Goal: Task Accomplishment & Management: Complete application form

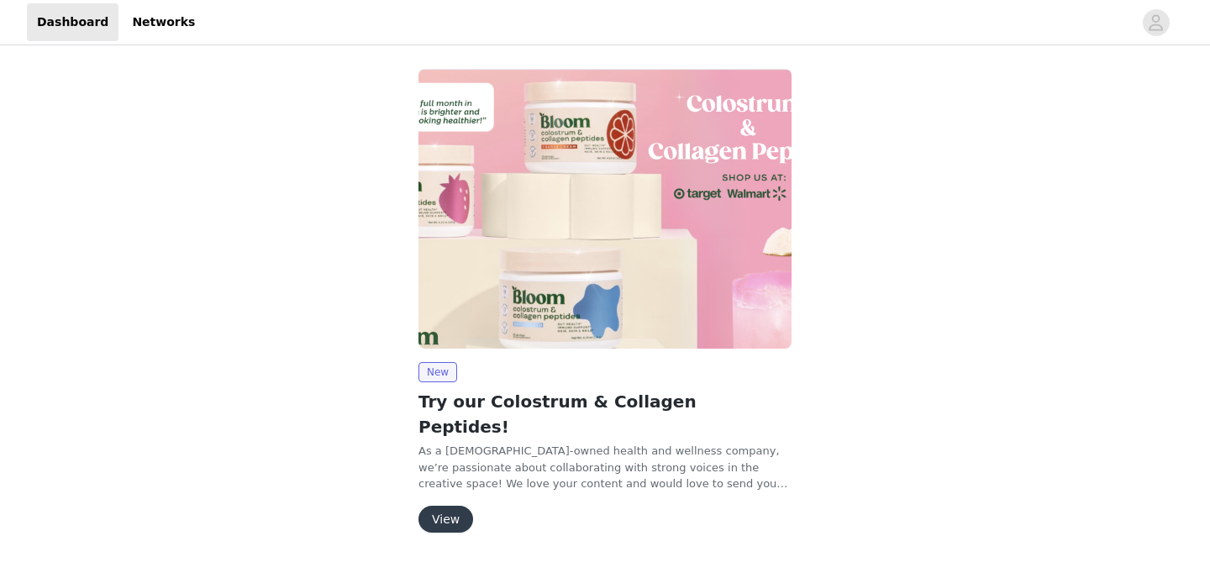
scroll to position [13, 0]
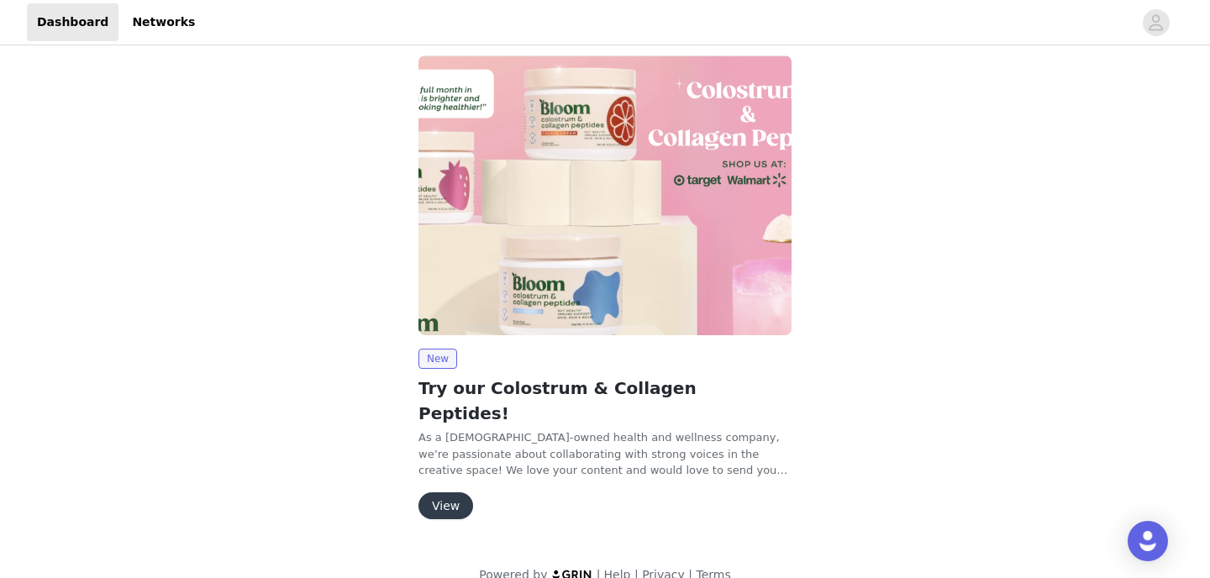
click at [455, 492] on button "View" at bounding box center [445, 505] width 55 height 27
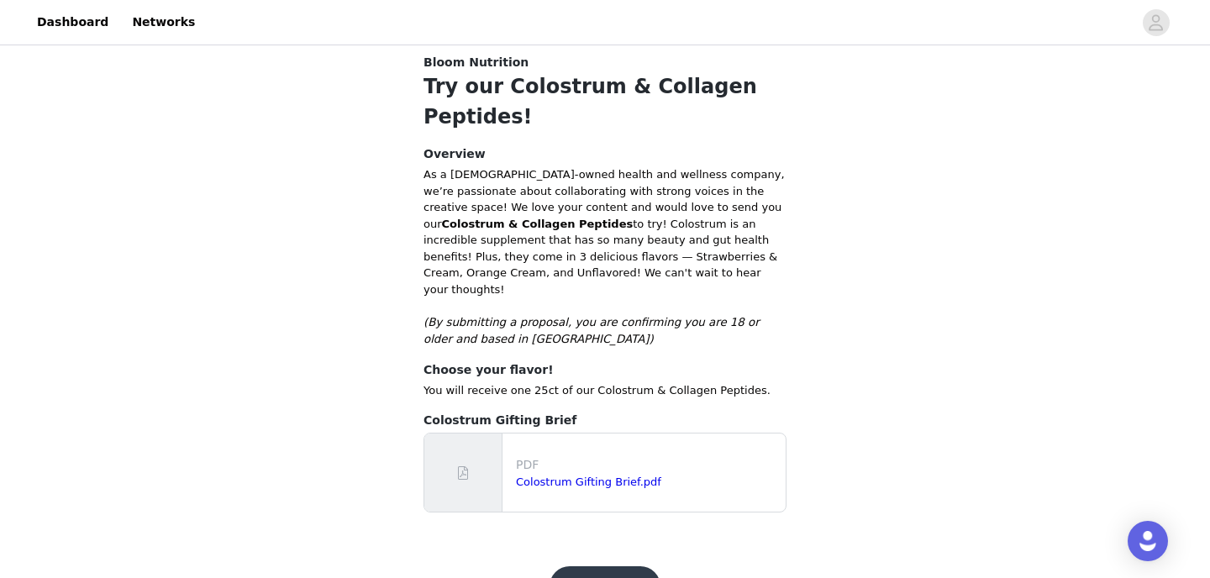
scroll to position [269, 0]
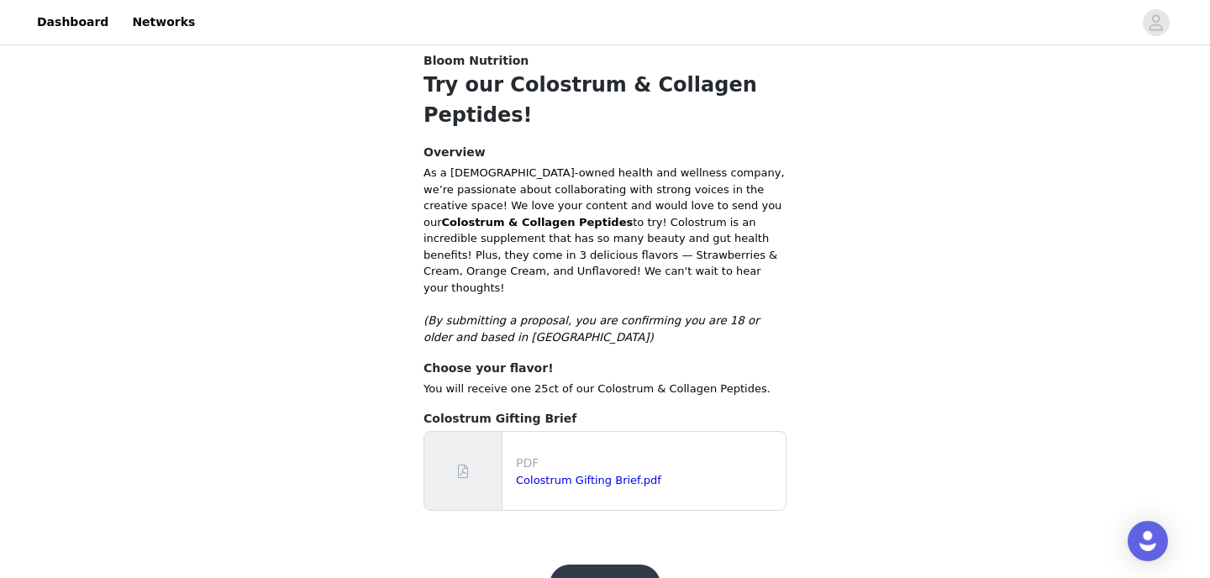
click at [570, 454] on p "PDF" at bounding box center [647, 463] width 263 height 18
click at [503, 432] on div "PDF Colostrum Gifting Brief.pdf" at bounding box center [604, 471] width 361 height 78
click at [554, 474] on link "Colostrum Gifting Brief.pdf" at bounding box center [588, 480] width 145 height 13
click at [607, 564] on button "Get Started" at bounding box center [605, 584] width 112 height 40
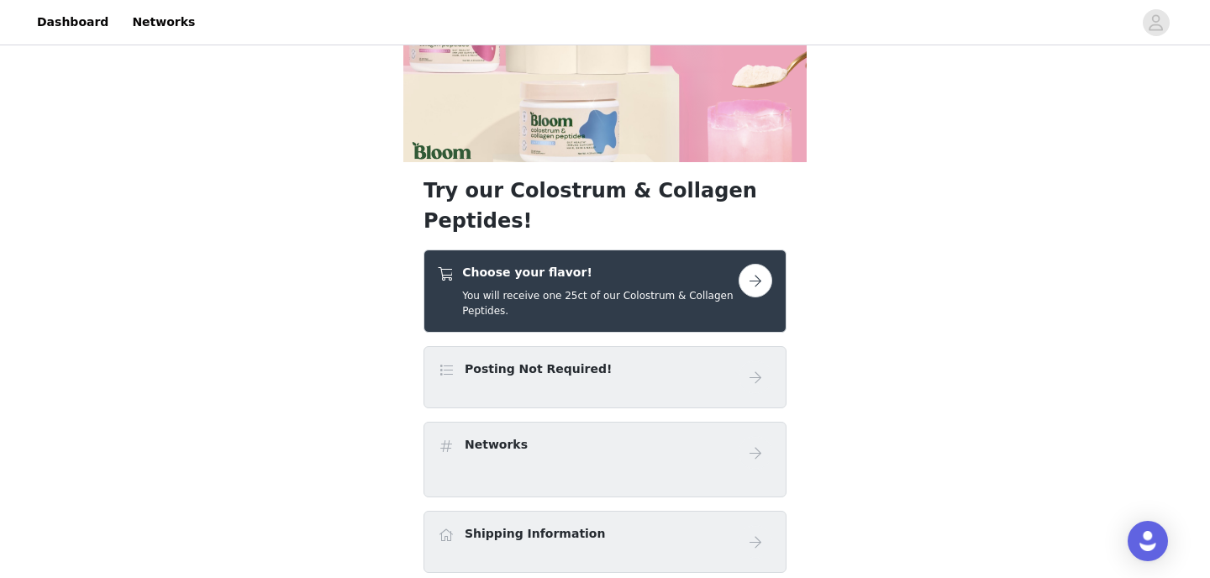
scroll to position [113, 0]
click at [758, 263] on button "button" at bounding box center [755, 280] width 34 height 34
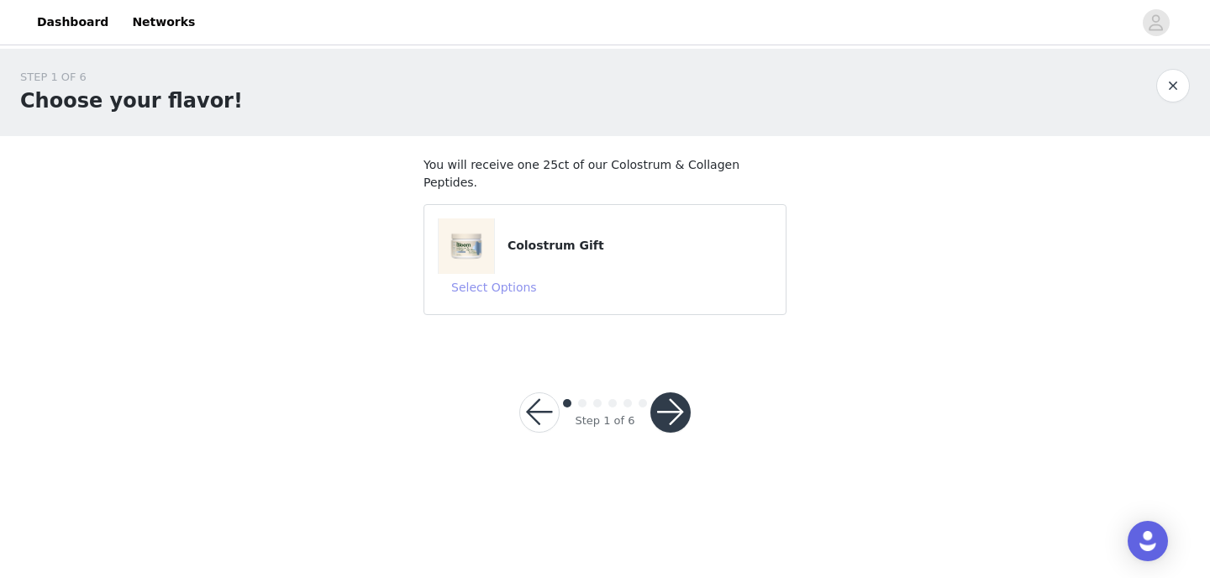
click at [506, 274] on button "Select Options" at bounding box center [494, 287] width 113 height 27
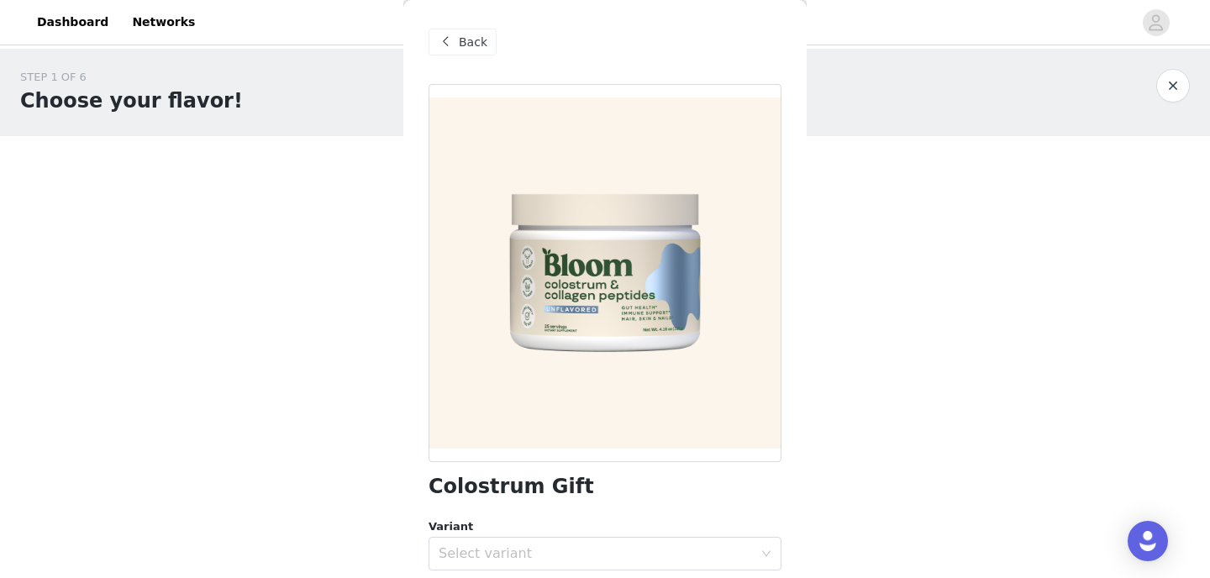
scroll to position [62, 0]
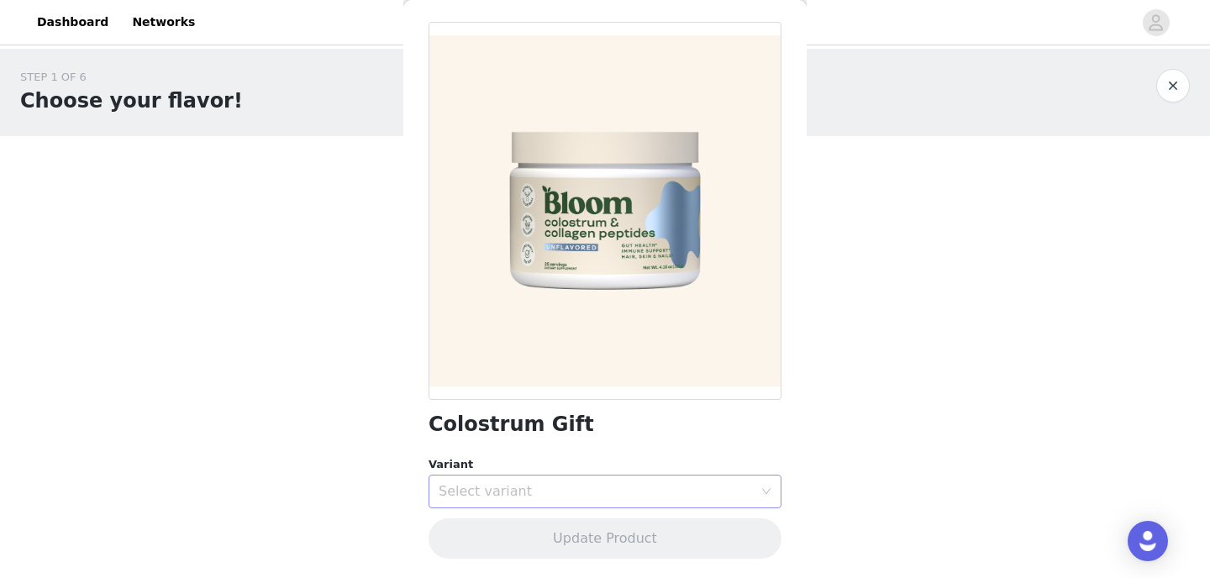
click at [512, 496] on div "Select variant" at bounding box center [595, 491] width 314 height 17
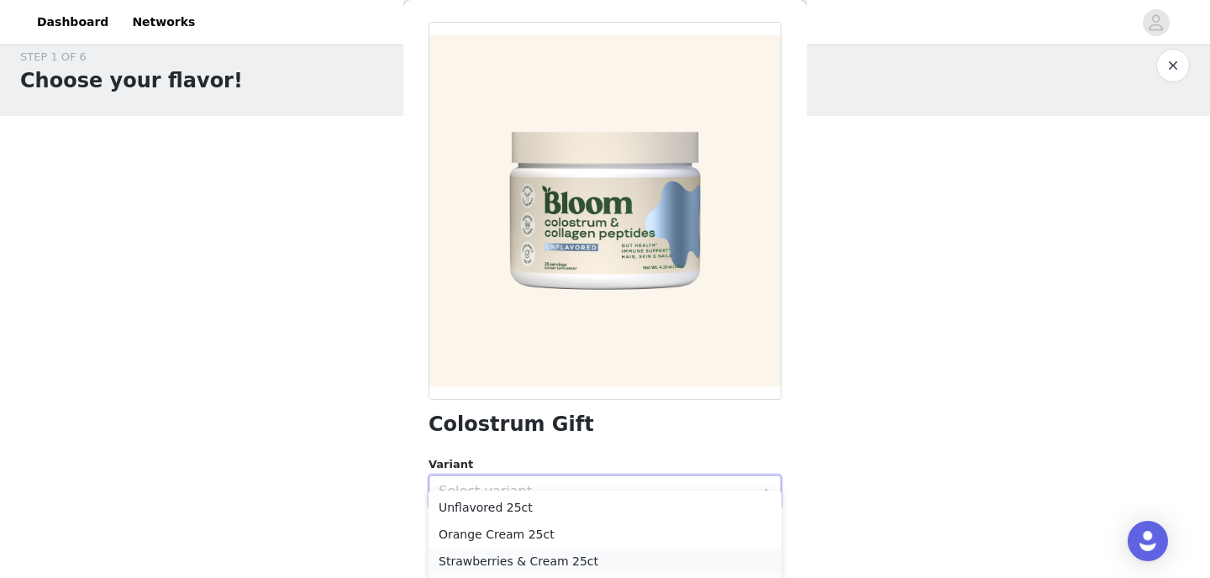
click at [511, 561] on li "Strawberries & Cream 25ct" at bounding box center [604, 561] width 353 height 27
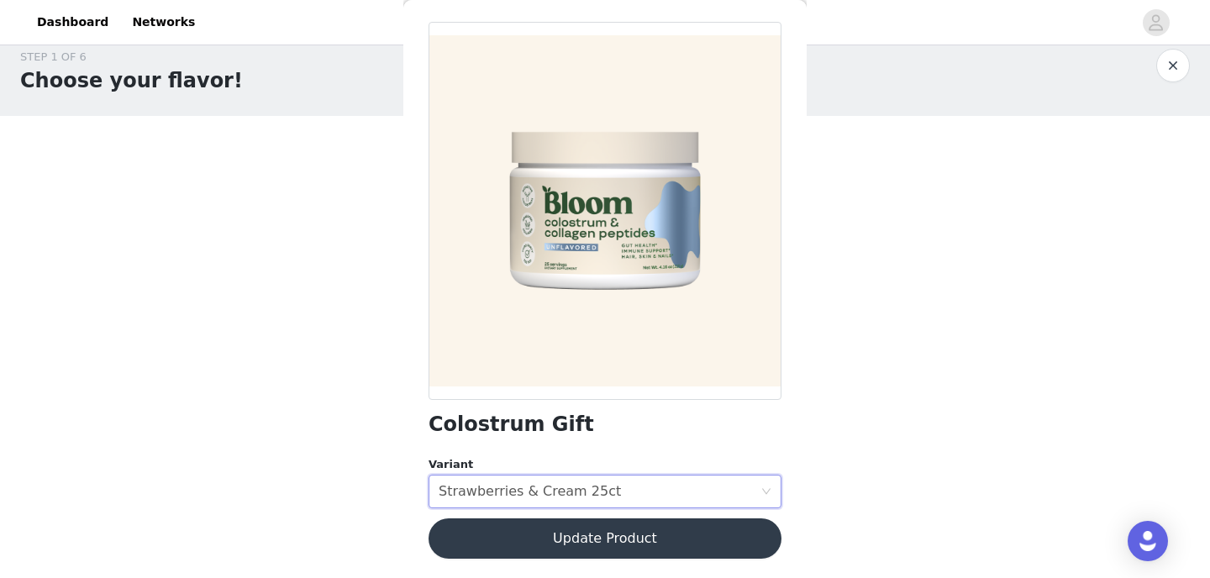
scroll to position [0, 0]
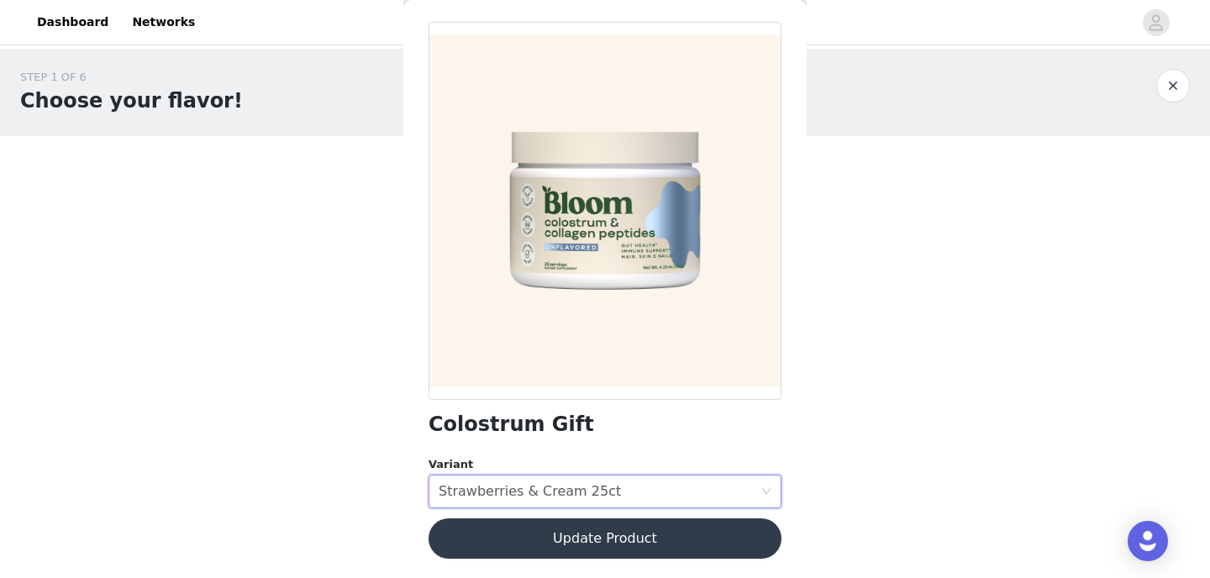
click at [549, 538] on button "Update Product" at bounding box center [604, 538] width 353 height 40
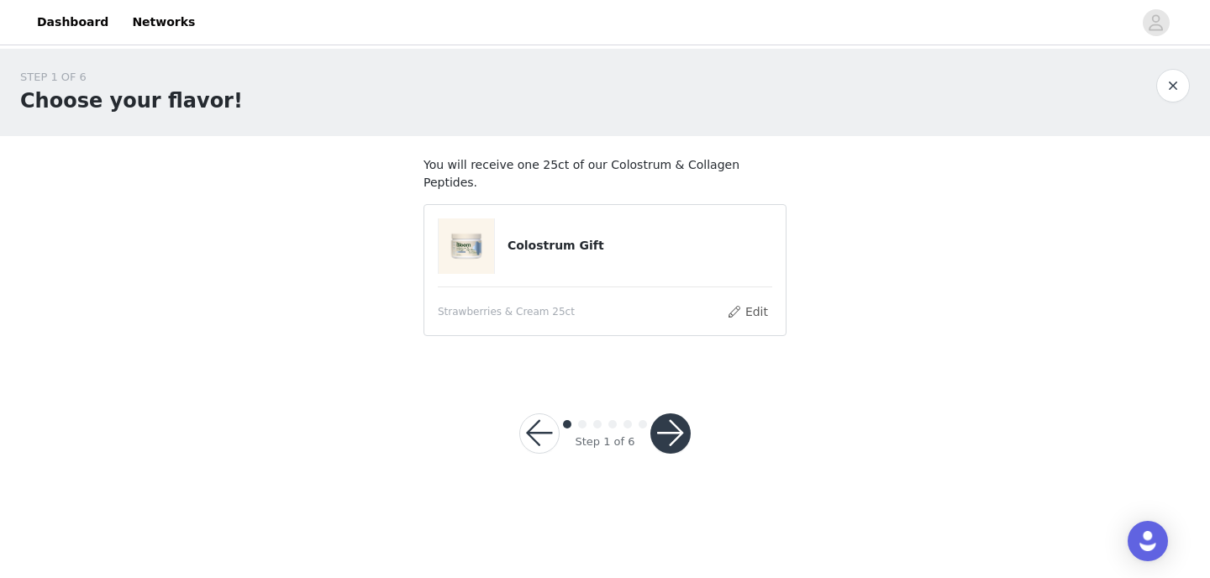
click at [670, 413] on button "button" at bounding box center [670, 433] width 40 height 40
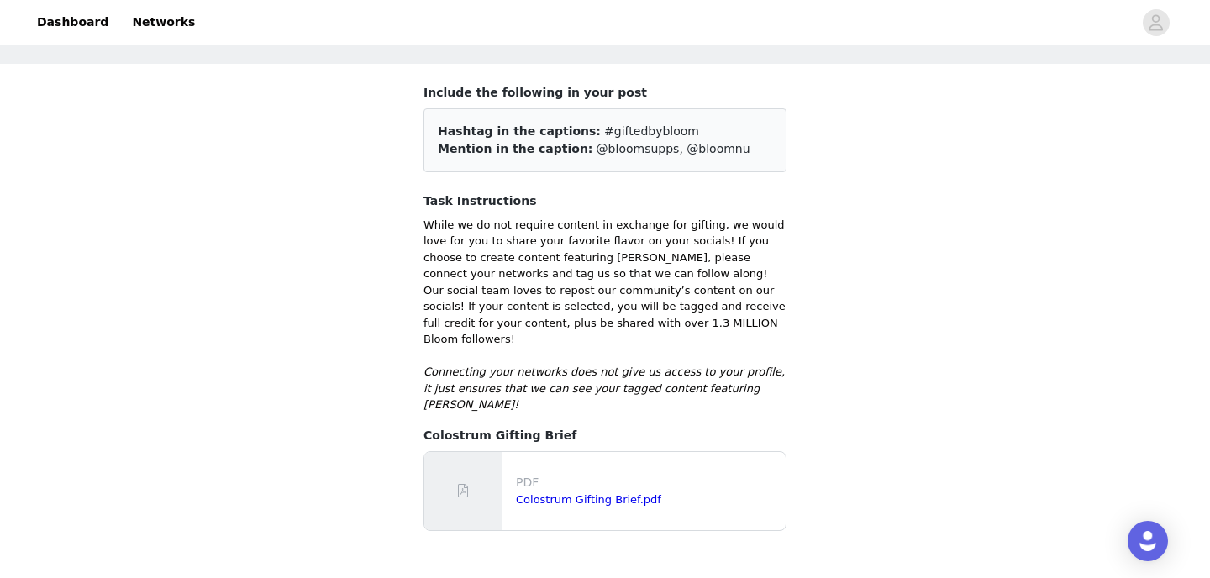
scroll to position [146, 0]
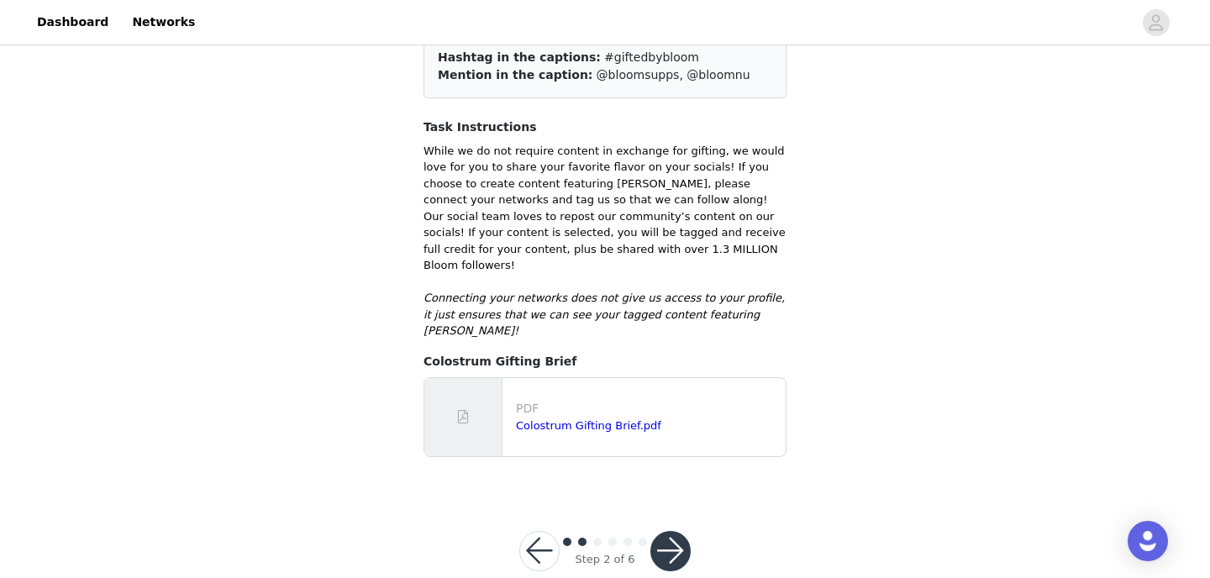
click at [677, 531] on button "button" at bounding box center [670, 551] width 40 height 40
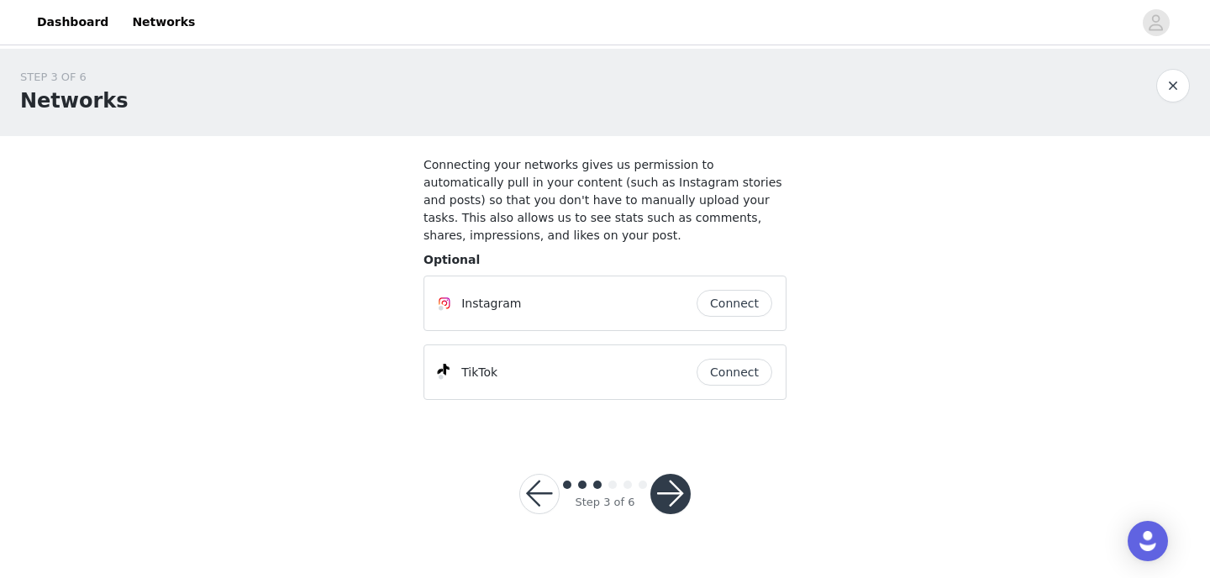
click at [732, 361] on button "Connect" at bounding box center [734, 372] width 76 height 27
click at [672, 486] on button "button" at bounding box center [670, 494] width 40 height 40
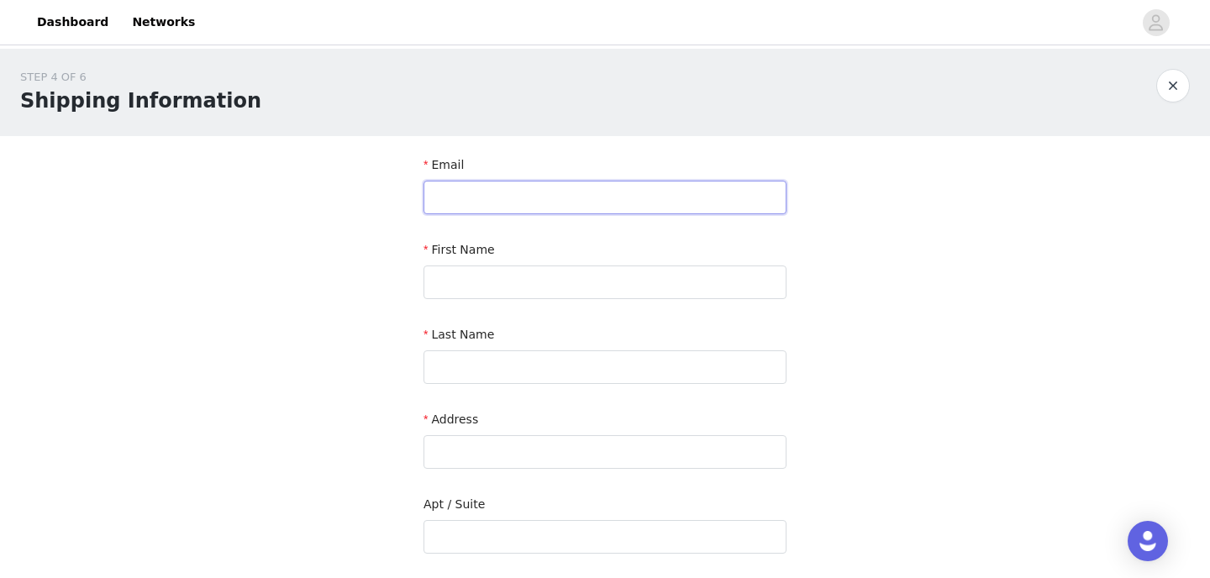
click at [637, 206] on input "text" at bounding box center [604, 198] width 363 height 34
type input "marlenefriebeinquiries@gmail.com"
type input "Marlene"
type input "Friebe"
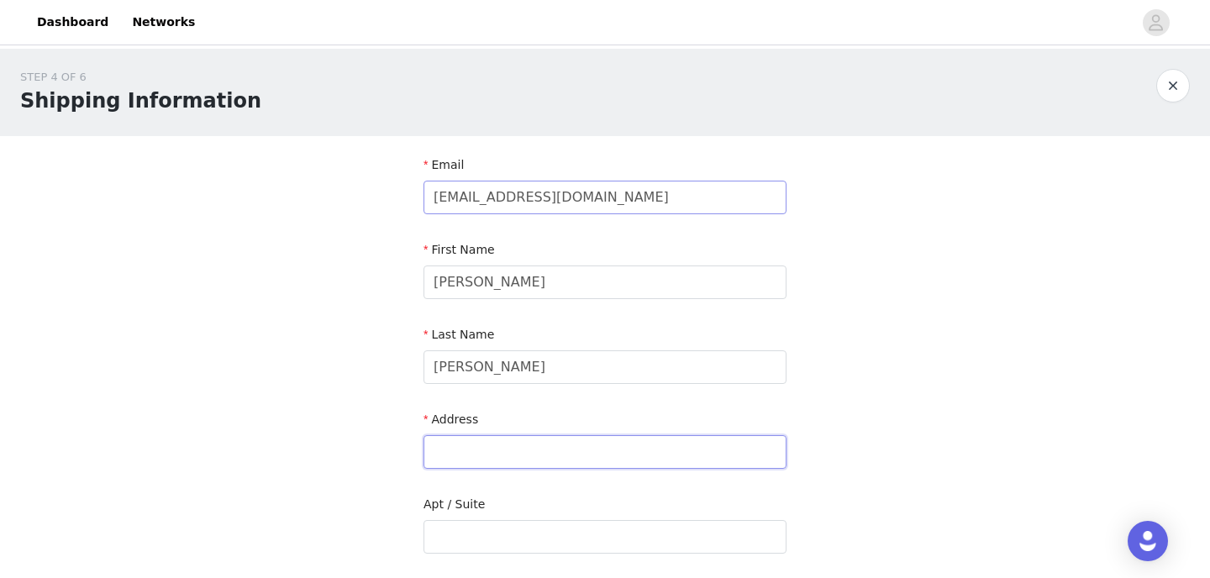
type input "1928 E Sugey Ln"
type input "San Tan Valley"
type input "85143"
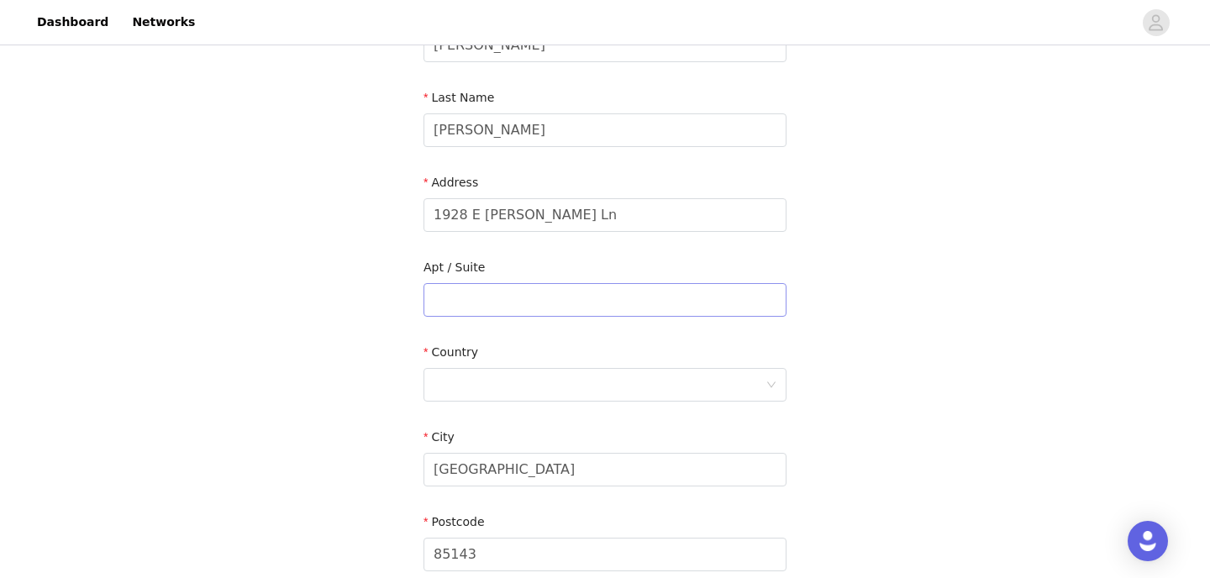
scroll to position [227, 0]
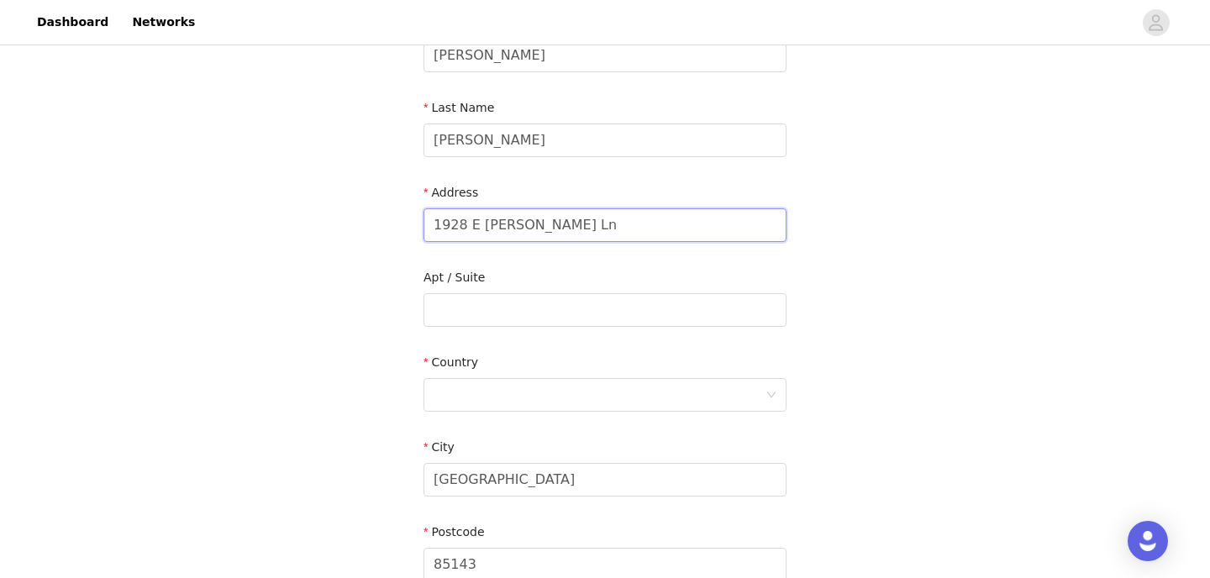
click at [573, 211] on input "1928 E Sugey Ln" at bounding box center [604, 225] width 363 height 34
click at [573, 212] on input "1928 E Sugey Ln" at bounding box center [604, 225] width 363 height 34
type input "9410 E RAY RD"
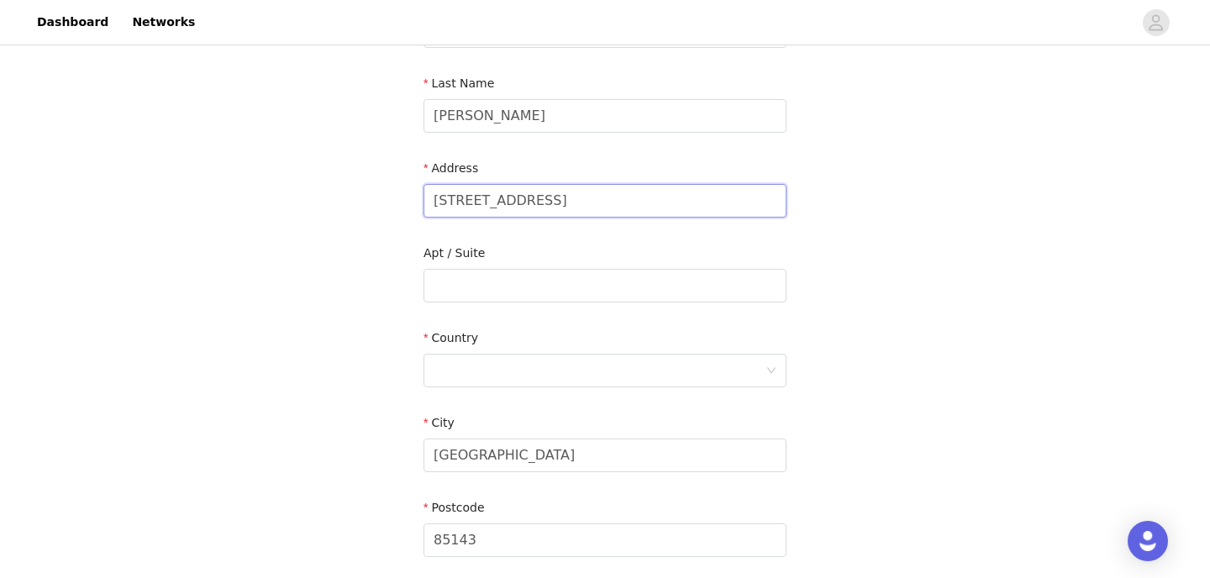
scroll to position [254, 0]
click at [501, 461] on input "San Tan Valley" at bounding box center [604, 453] width 363 height 34
click at [471, 288] on input "text" at bounding box center [604, 283] width 363 height 34
type input "APT 128"
click at [477, 356] on div at bounding box center [599, 368] width 332 height 32
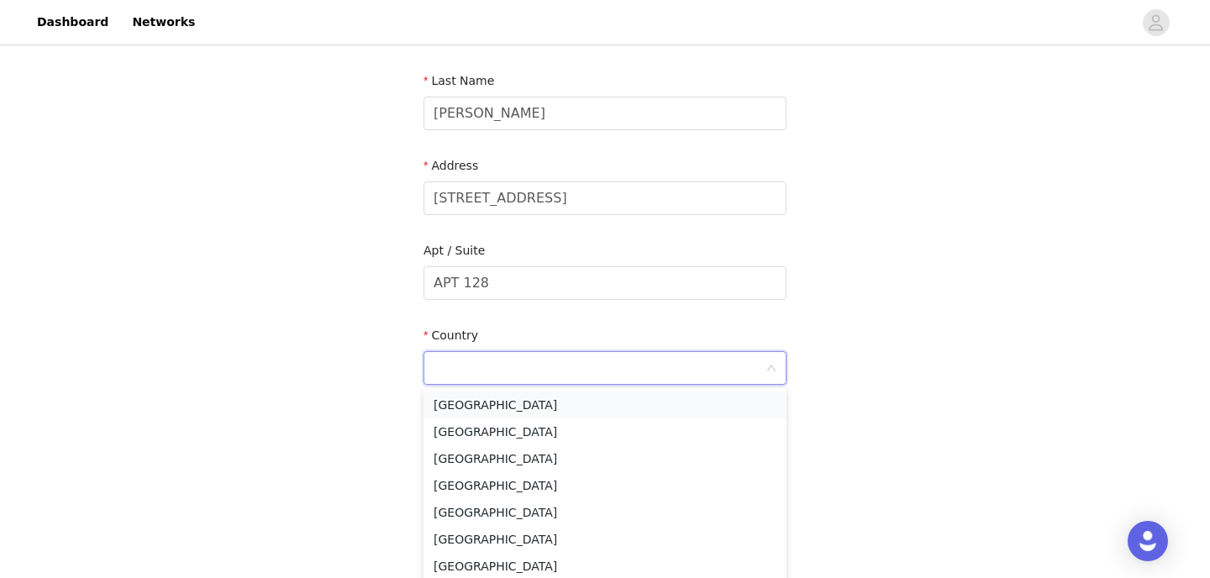
click at [473, 405] on li "United States" at bounding box center [604, 404] width 363 height 27
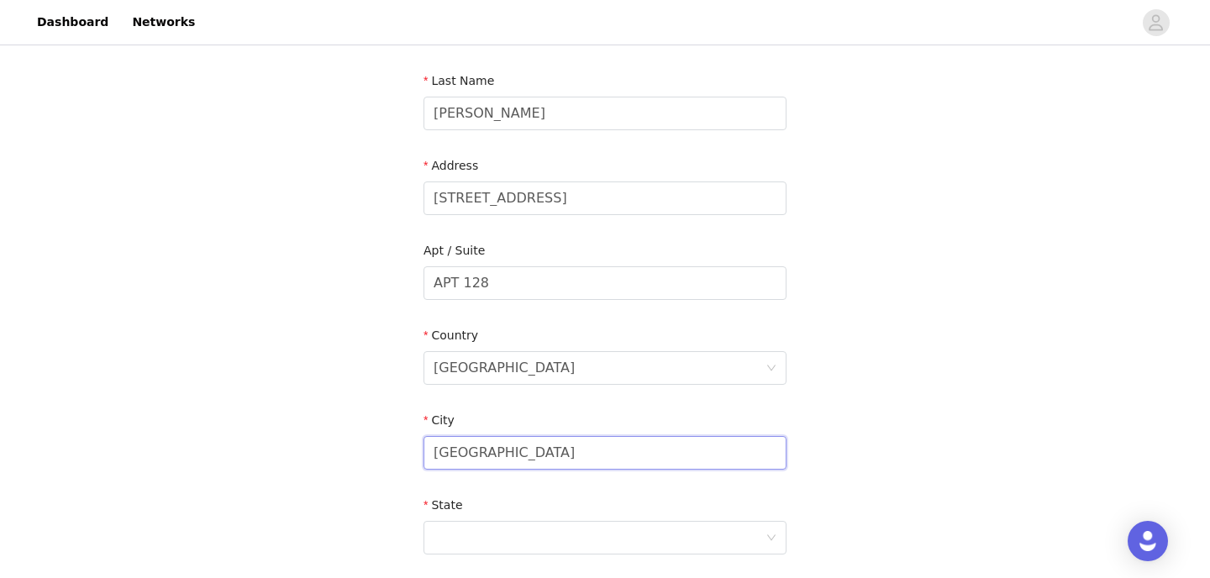
click at [464, 449] on input "San Tan Valley" at bounding box center [604, 453] width 363 height 34
type input "A"
type input "MESA"
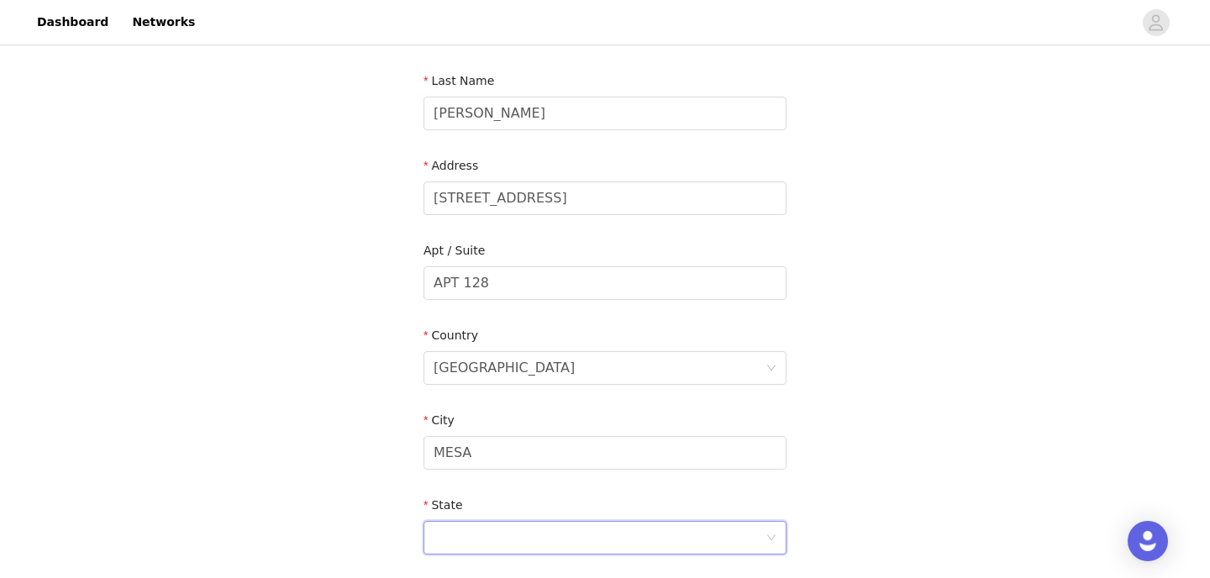
click at [499, 534] on div at bounding box center [599, 538] width 332 height 32
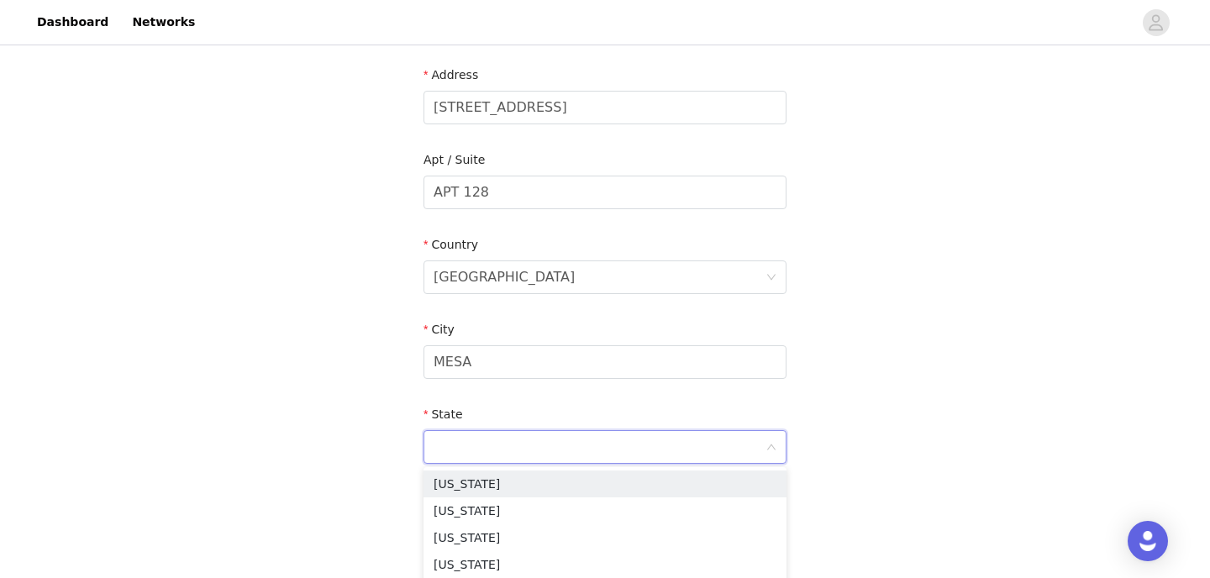
scroll to position [346, 0]
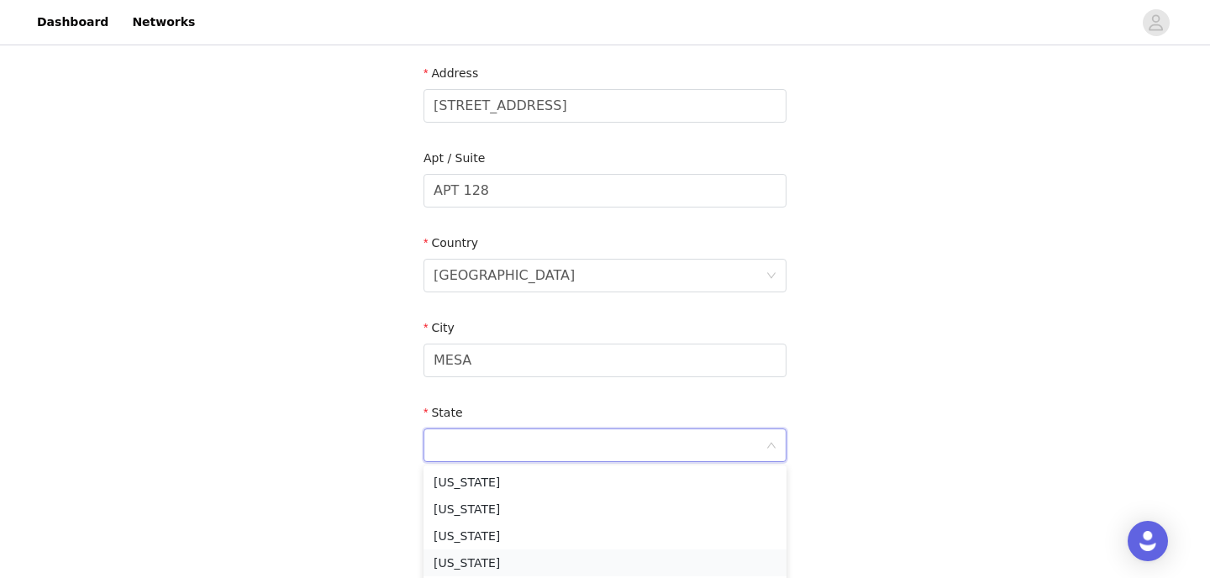
click at [478, 559] on li "Arizona" at bounding box center [604, 562] width 363 height 27
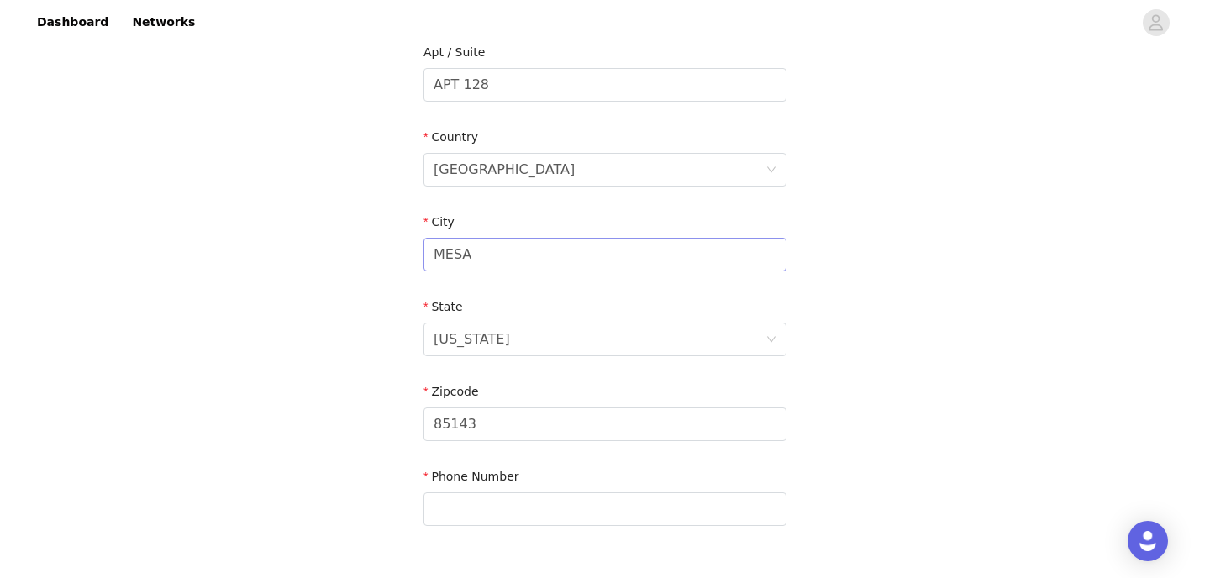
scroll to position [470, 0]
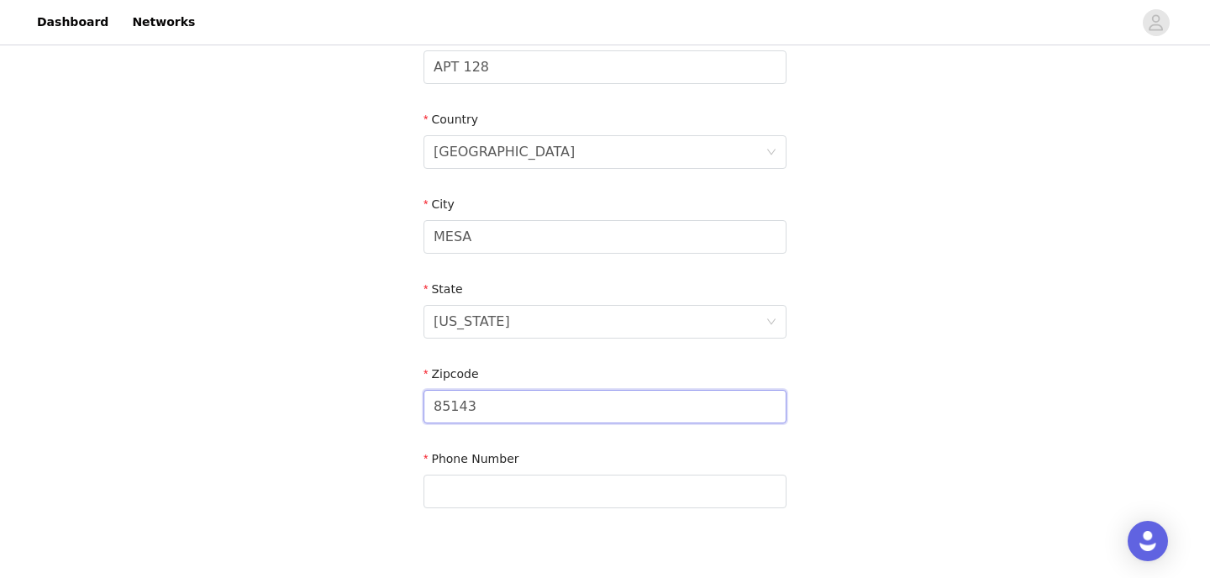
click at [541, 412] on input "85143" at bounding box center [604, 407] width 363 height 34
type input "85212"
click at [449, 497] on input "text" at bounding box center [604, 492] width 363 height 34
type input "7606266678"
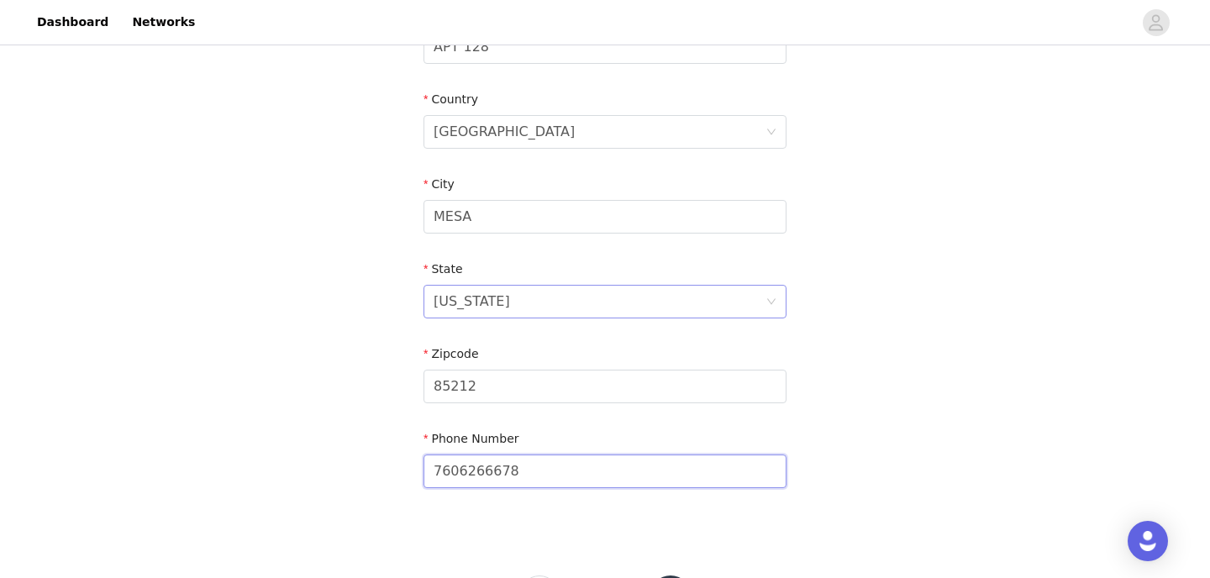
scroll to position [567, 0]
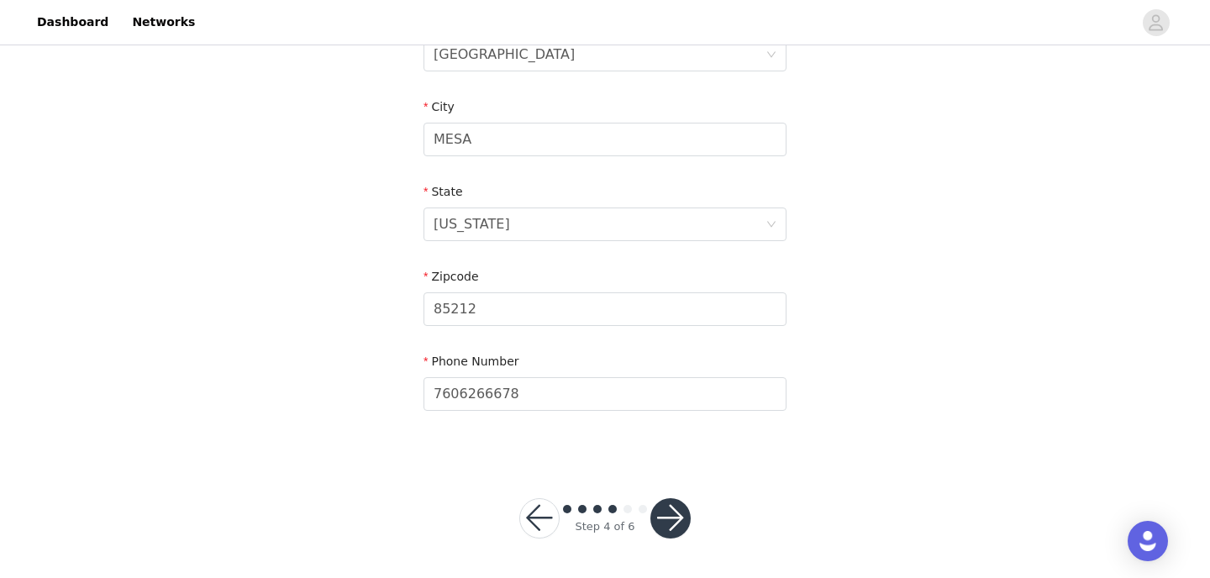
click at [666, 517] on button "button" at bounding box center [670, 518] width 40 height 40
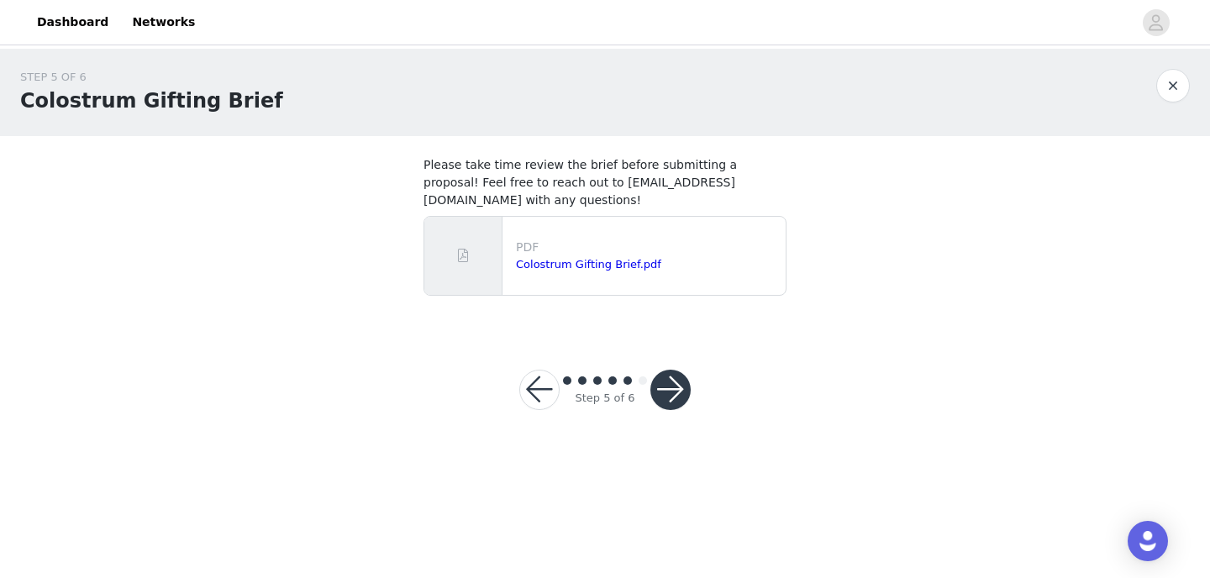
click at [613, 239] on p "PDF" at bounding box center [647, 248] width 263 height 18
click at [611, 258] on link "Colostrum Gifting Brief.pdf" at bounding box center [588, 264] width 145 height 13
click at [677, 370] on button "button" at bounding box center [670, 390] width 40 height 40
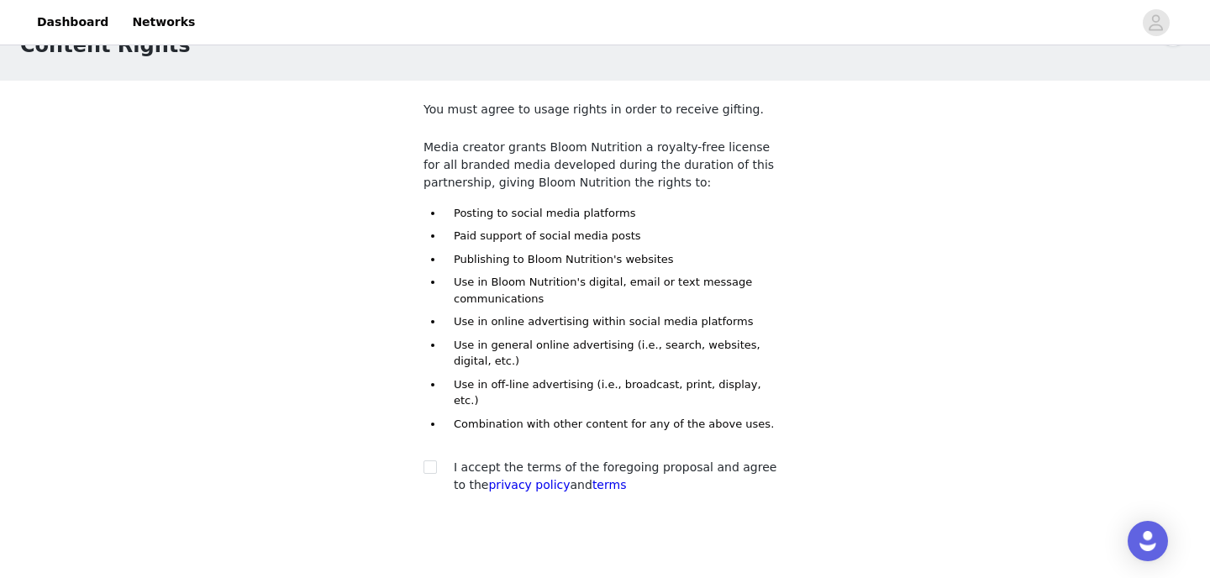
scroll to position [56, 0]
click at [432, 459] on input "checkbox" at bounding box center [429, 465] width 12 height 12
checkbox input "true"
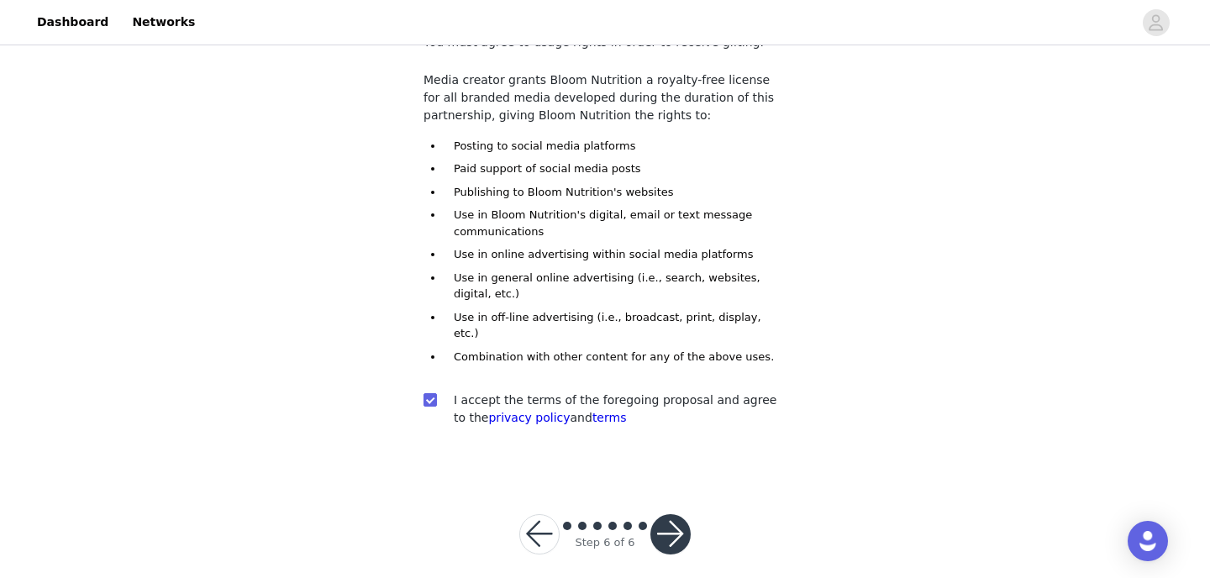
click at [677, 519] on button "button" at bounding box center [670, 534] width 40 height 40
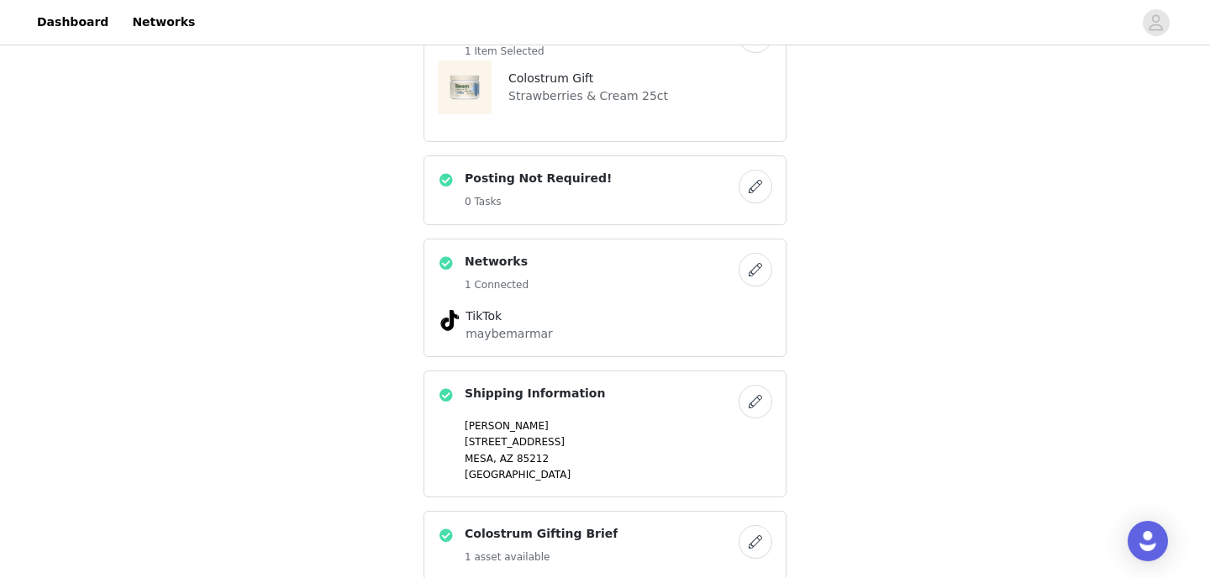
scroll to position [343, 0]
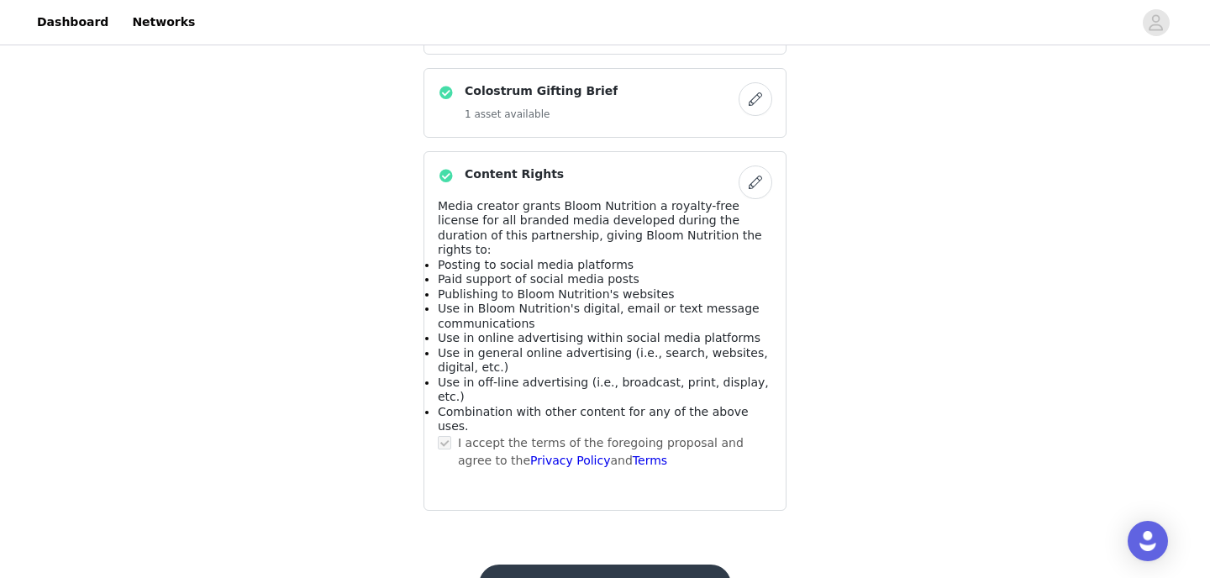
click at [575, 564] on button "Submit Proposal" at bounding box center [604, 584] width 251 height 40
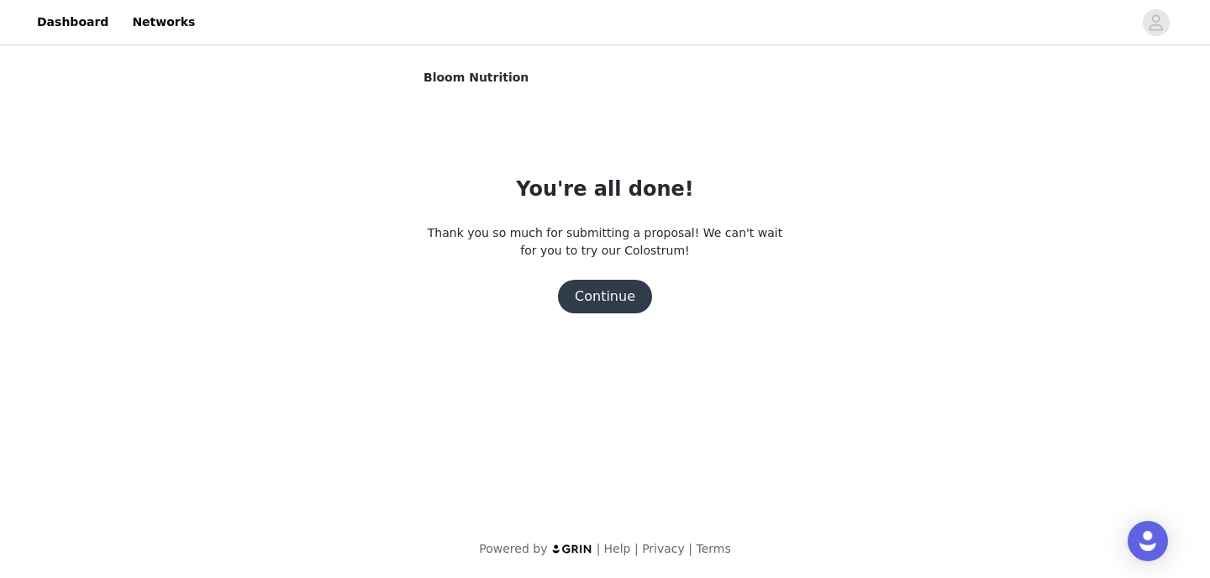
scroll to position [0, 0]
click at [604, 285] on button "Continue" at bounding box center [605, 297] width 94 height 34
